Goal: Transaction & Acquisition: Purchase product/service

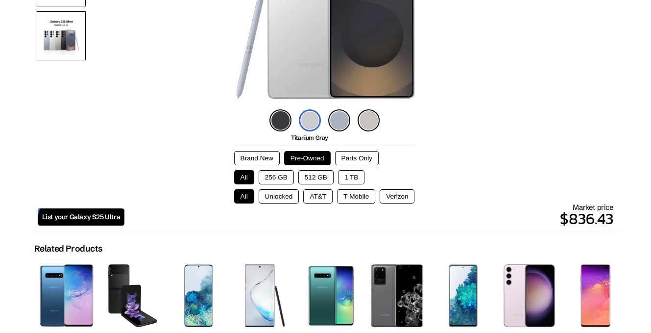
click at [276, 174] on button "256 GB" at bounding box center [276, 177] width 35 height 14
click at [291, 197] on button "Unlocked" at bounding box center [279, 196] width 41 height 14
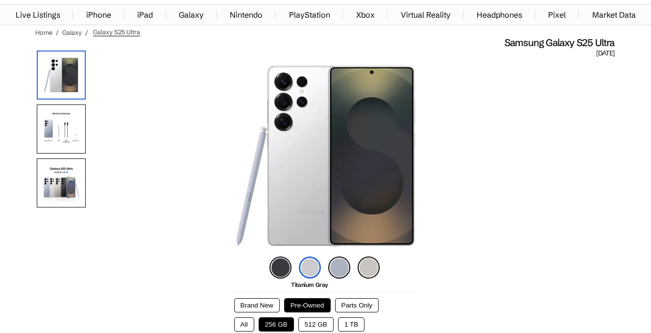
scroll to position [147, 0]
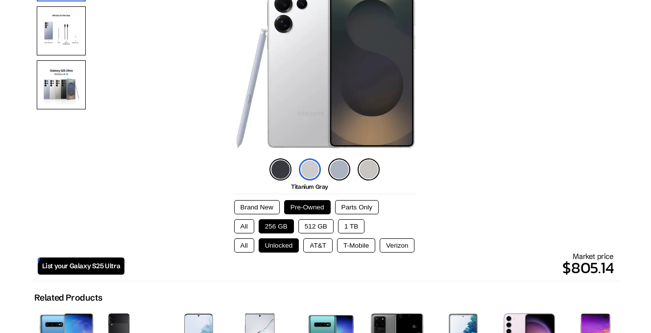
click at [280, 164] on img at bounding box center [281, 169] width 22 height 22
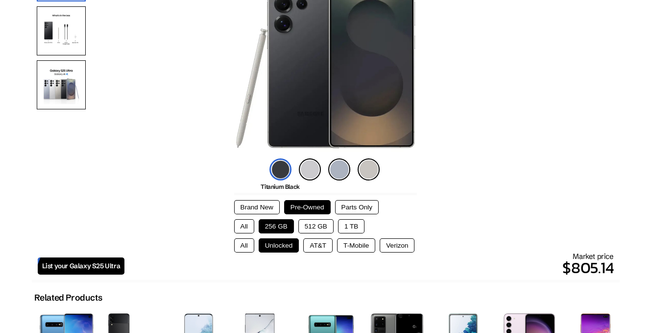
click at [316, 174] on img at bounding box center [310, 169] width 22 height 22
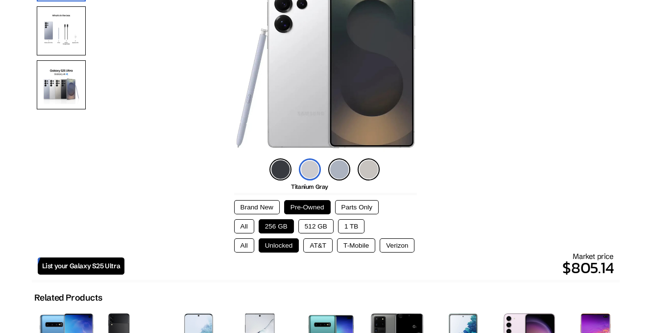
click at [340, 174] on img at bounding box center [339, 169] width 22 height 22
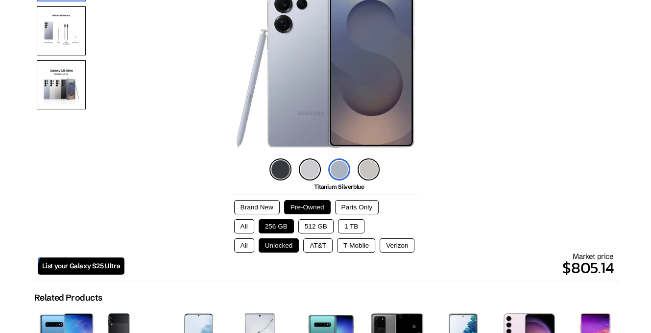
click at [367, 169] on img at bounding box center [369, 169] width 22 height 22
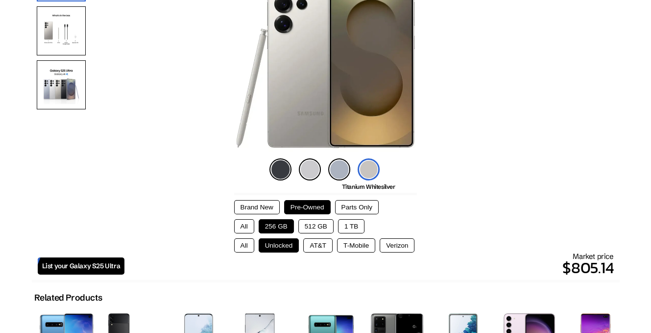
click at [345, 172] on img at bounding box center [339, 169] width 22 height 22
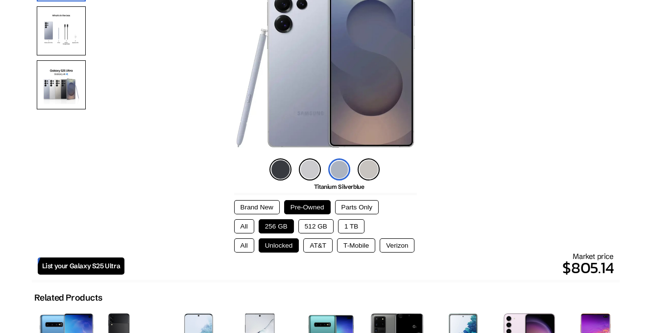
click at [301, 167] on img at bounding box center [310, 169] width 22 height 22
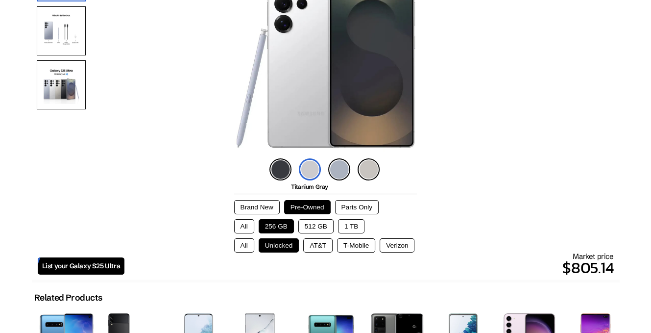
click at [280, 168] on img at bounding box center [281, 169] width 22 height 22
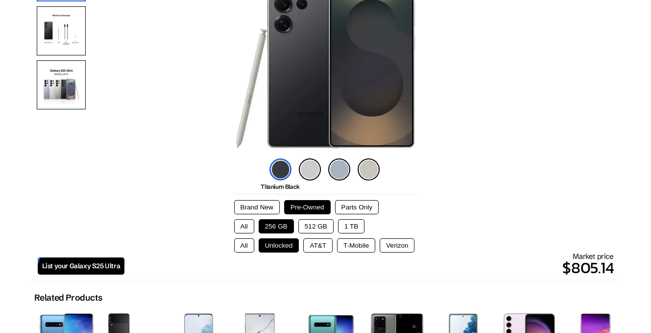
click at [371, 178] on div "Titanium Black Titanium Gray Titanium Silverblue Titanium Whitesilver" at bounding box center [326, 169] width 118 height 27
click at [371, 173] on img at bounding box center [369, 169] width 22 height 22
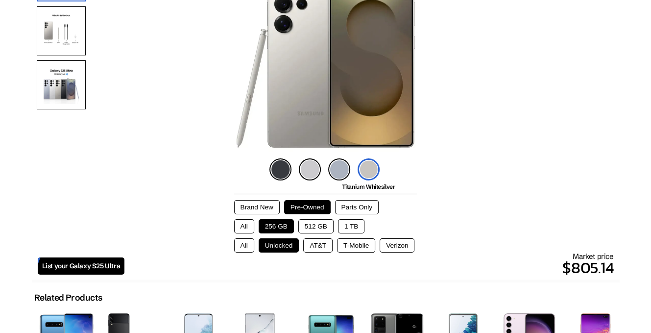
click at [286, 171] on img at bounding box center [281, 169] width 22 height 22
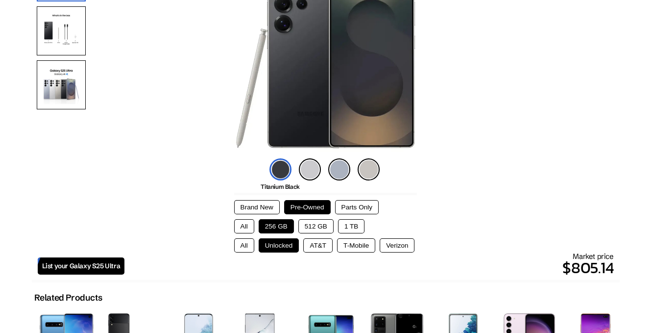
click at [310, 223] on button "512 GB" at bounding box center [315, 226] width 35 height 14
click at [273, 227] on button "256 GB" at bounding box center [276, 226] width 35 height 14
click at [282, 168] on img at bounding box center [281, 169] width 22 height 22
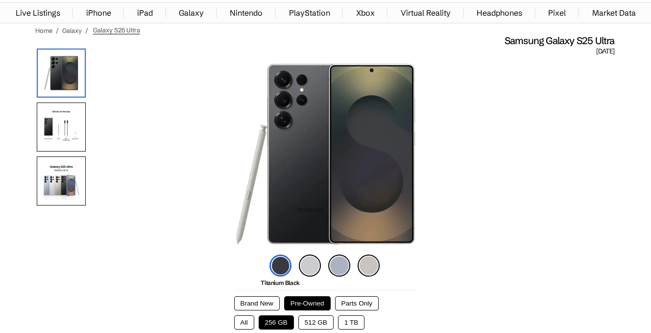
scroll to position [0, 0]
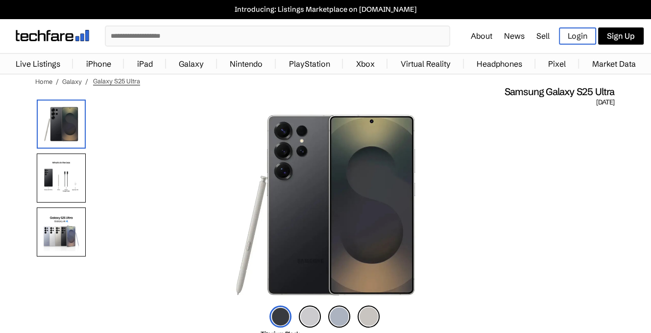
click at [78, 184] on img at bounding box center [61, 177] width 49 height 49
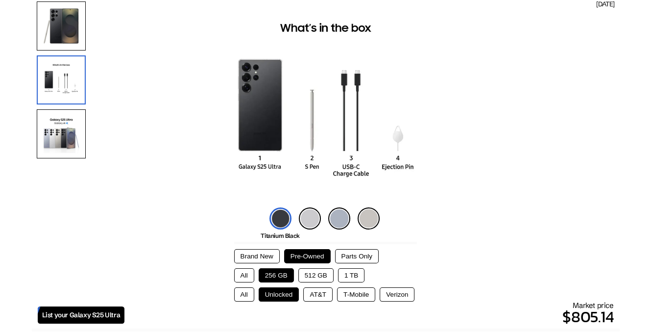
scroll to position [196, 0]
